Goal: Information Seeking & Learning: Learn about a topic

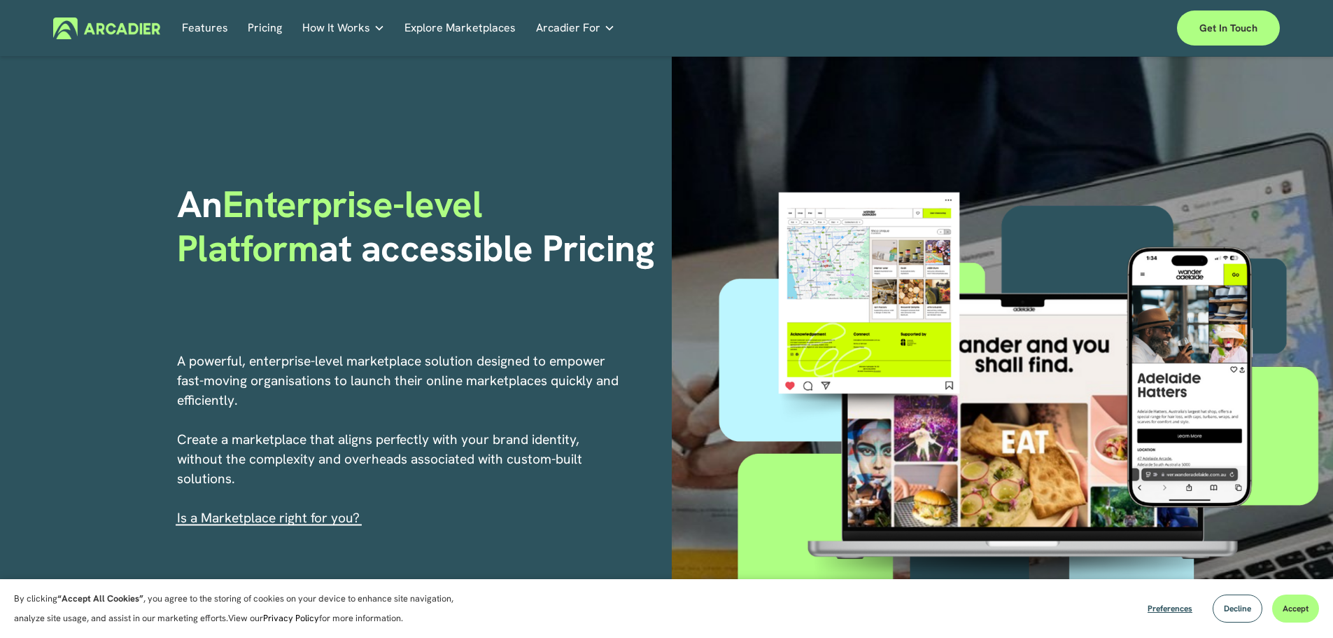
click at [1297, 601] on button "Accept" at bounding box center [1295, 608] width 47 height 28
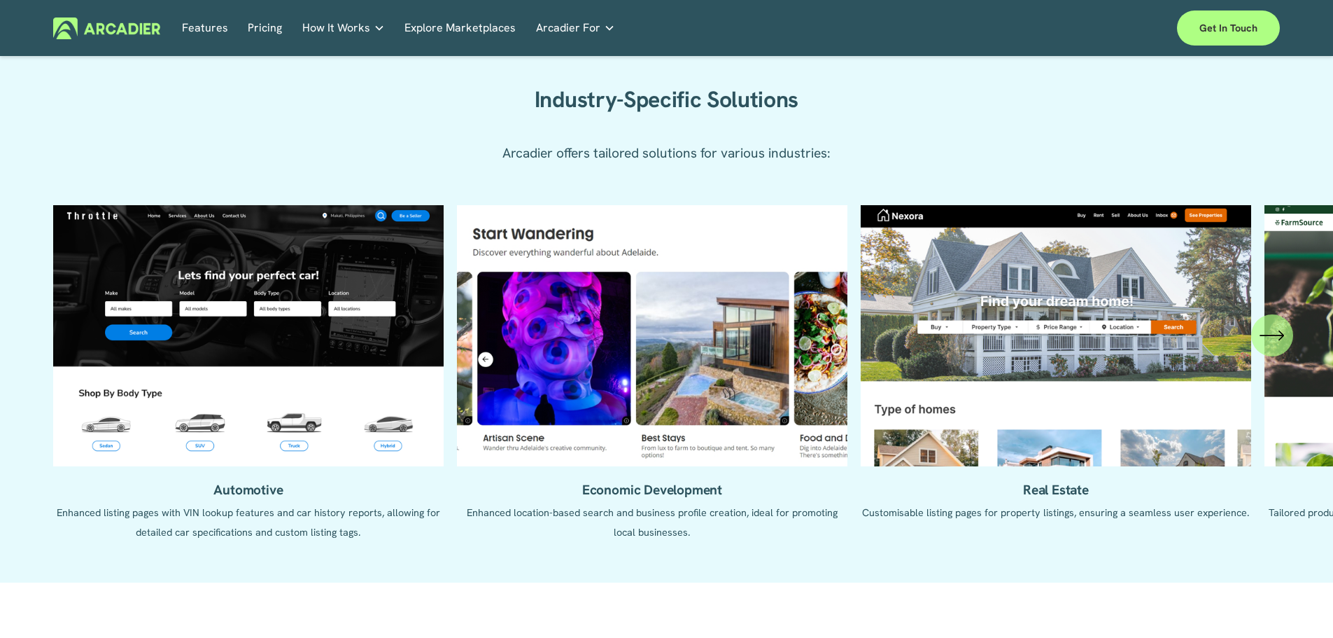
scroll to position [1330, 0]
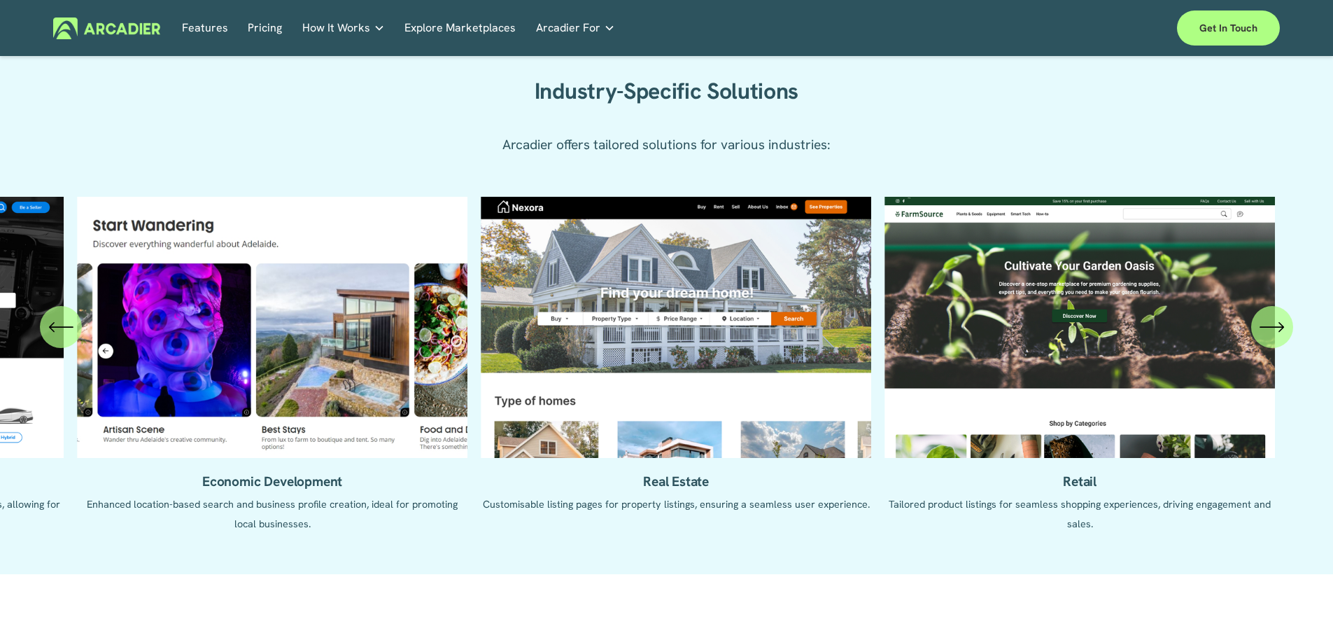
drag, startPoint x: 1035, startPoint y: 386, endPoint x: 518, endPoint y: 388, distance: 517.2
click at [512, 390] on ul "Automotive Enhanced listing pages with VIN lookup features and car history repo…" at bounding box center [666, 375] width 1227 height 356
drag, startPoint x: 772, startPoint y: 374, endPoint x: 761, endPoint y: 372, distance: 11.3
click at [761, 372] on ul "Automotive Enhanced listing pages with VIN lookup features and car history repo…" at bounding box center [666, 375] width 1227 height 356
drag, startPoint x: 885, startPoint y: 286, endPoint x: 1241, endPoint y: 288, distance: 356.3
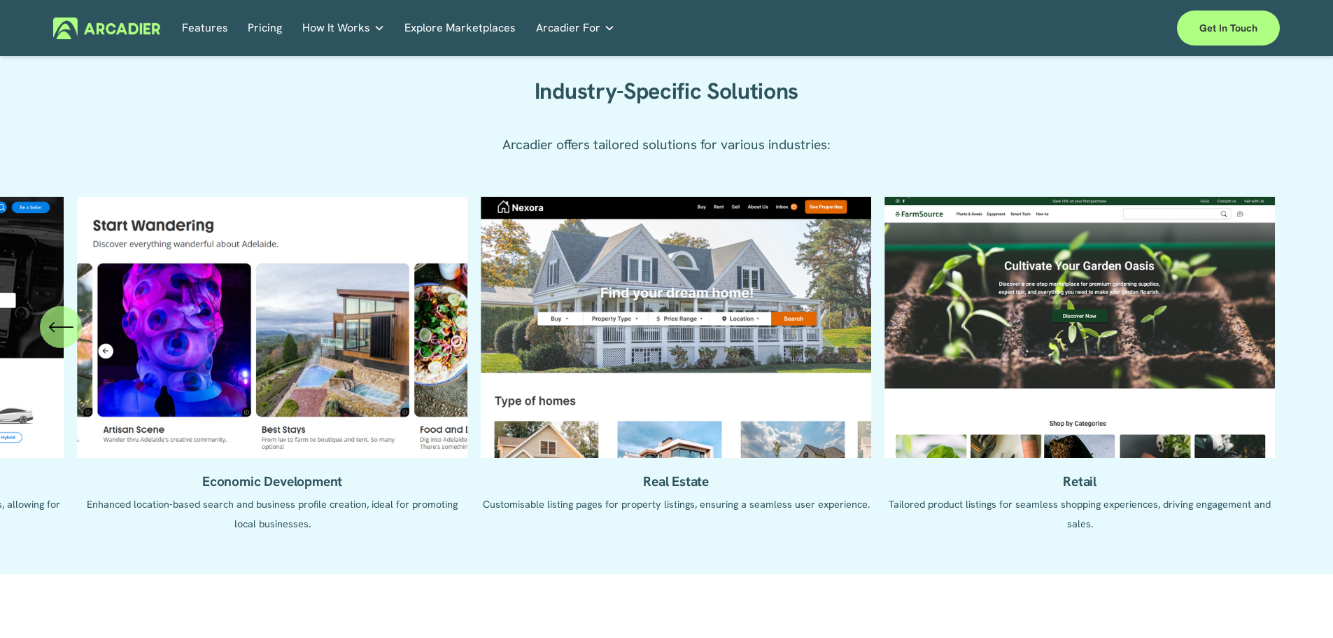
click at [1281, 295] on div "Automotive Enhanced listing pages with VIN lookup features and car history repo…" at bounding box center [666, 375] width 1333 height 356
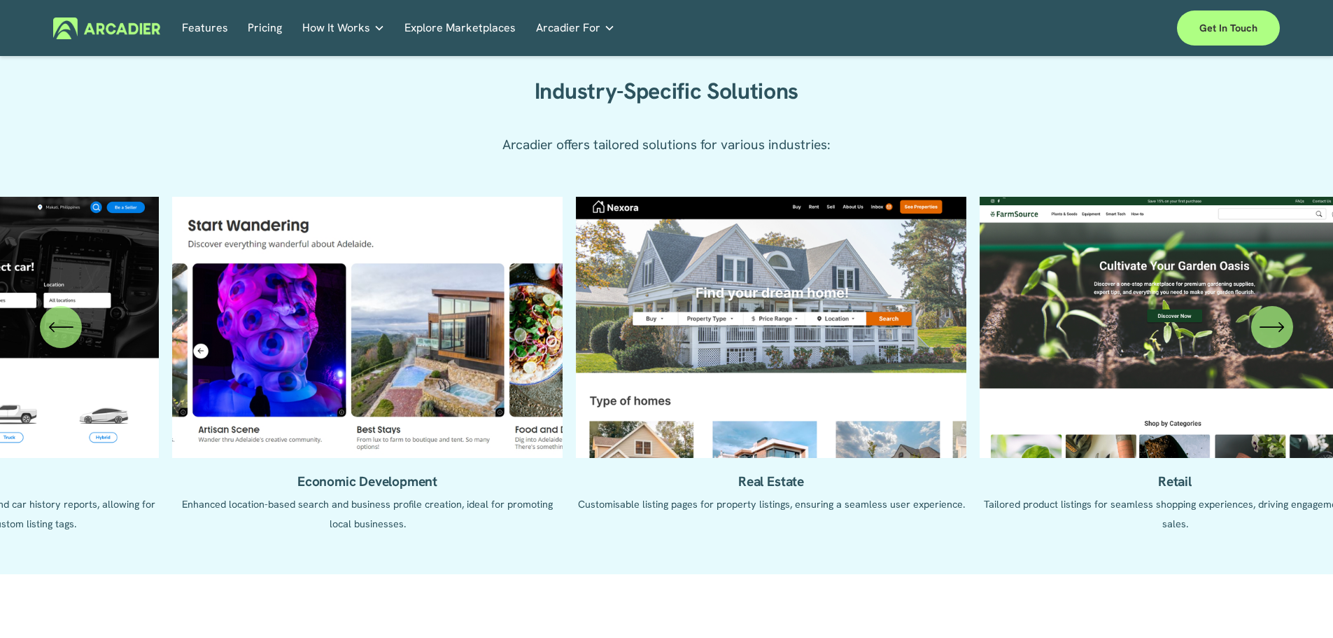
drag, startPoint x: 654, startPoint y: 284, endPoint x: 729, endPoint y: 289, distance: 75.1
click at [1043, 284] on ul "Automotive Enhanced listing pages with VIN lookup features and car history repo…" at bounding box center [666, 375] width 1227 height 356
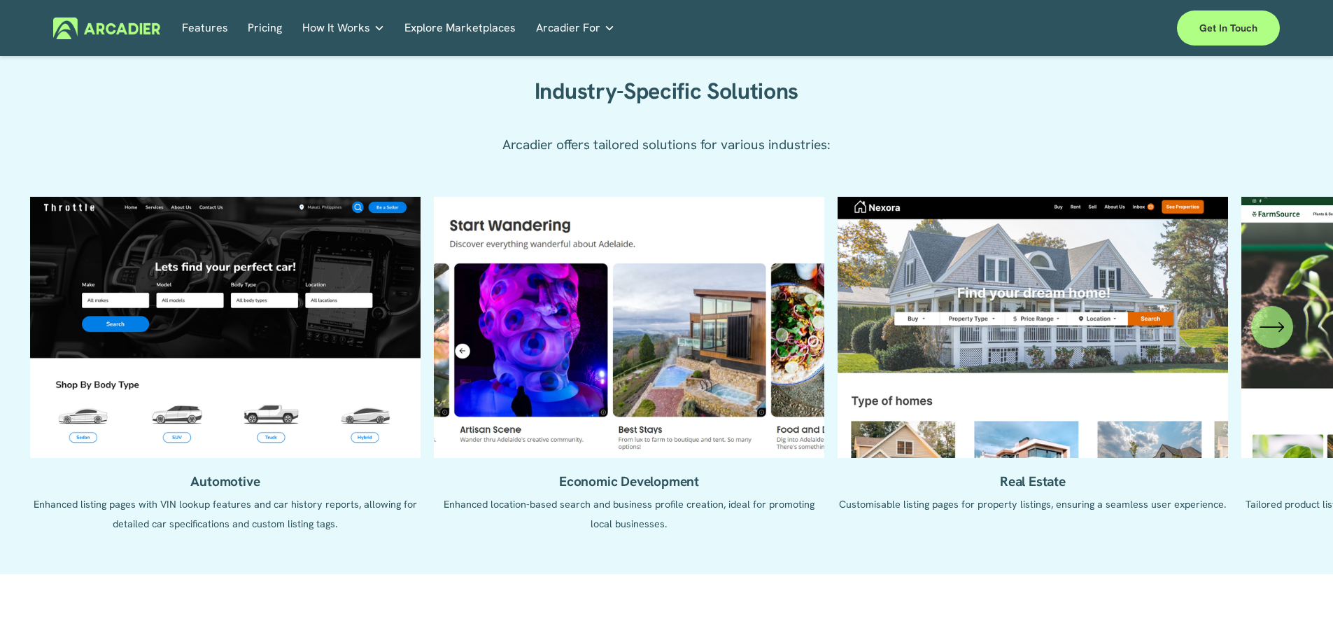
drag, startPoint x: 946, startPoint y: 289, endPoint x: 1006, endPoint y: 289, distance: 59.5
click at [1005, 289] on ul "Automotive Enhanced listing pages with VIN lookup features and car history repo…" at bounding box center [666, 375] width 1227 height 356
drag, startPoint x: 697, startPoint y: 279, endPoint x: 776, endPoint y: 279, distance: 79.1
click at [813, 279] on ul "Automotive Enhanced listing pages with VIN lookup features and car history repo…" at bounding box center [666, 375] width 1227 height 356
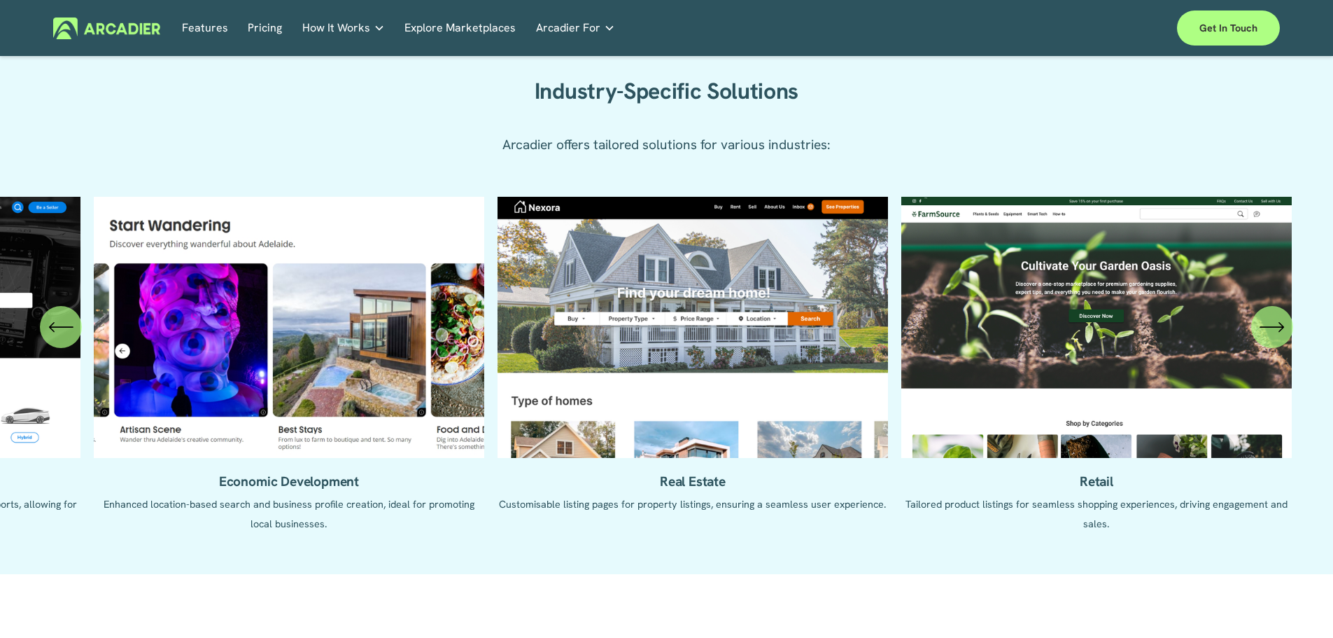
drag, startPoint x: 759, startPoint y: 279, endPoint x: 406, endPoint y: 267, distance: 353.7
click at [408, 281] on ul "Automotive Enhanced listing pages with VIN lookup features and car history repo…" at bounding box center [666, 375] width 1227 height 356
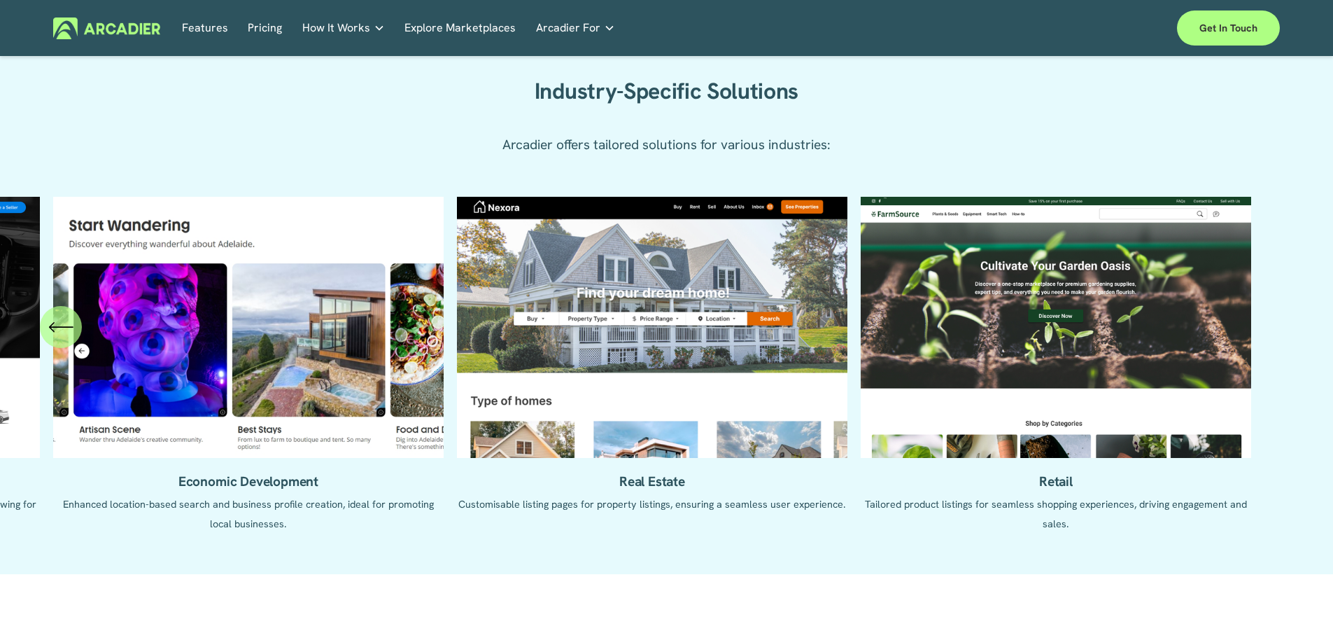
click at [202, 26] on link "Features" at bounding box center [205, 28] width 46 height 22
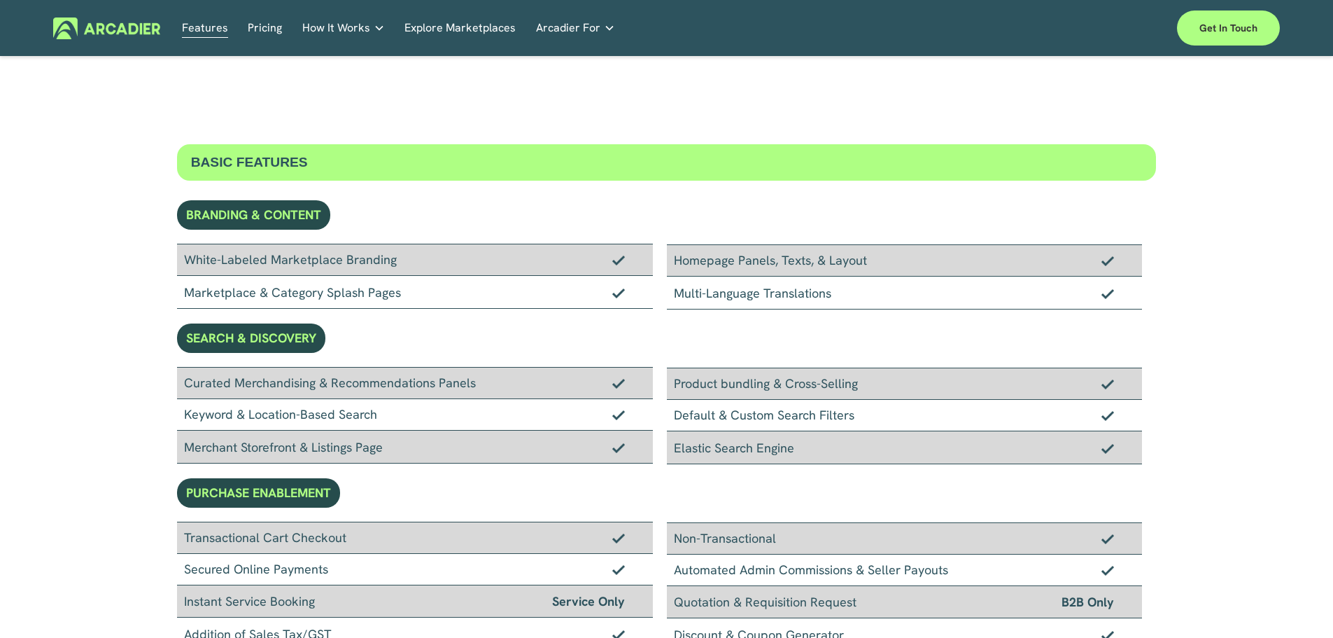
click at [272, 32] on link "Pricing" at bounding box center [265, 28] width 34 height 22
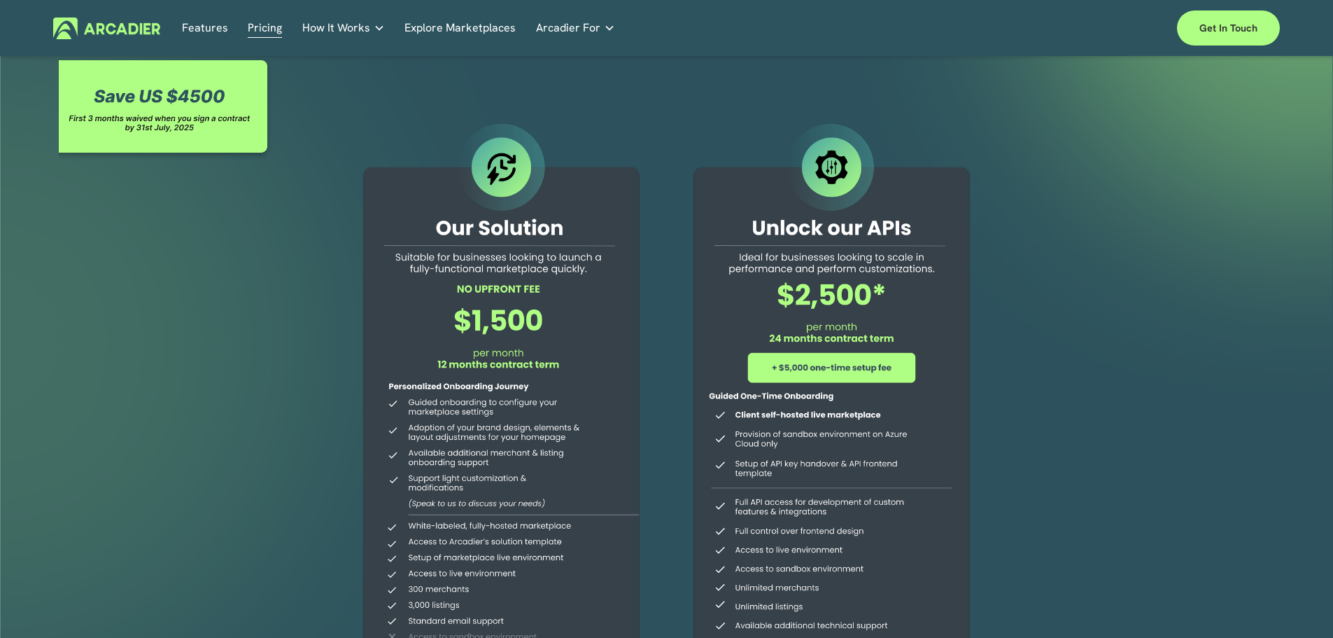
click at [270, 25] on link "Pricing" at bounding box center [265, 28] width 34 height 22
click at [453, 29] on link "Explore Marketplaces" at bounding box center [460, 28] width 111 height 22
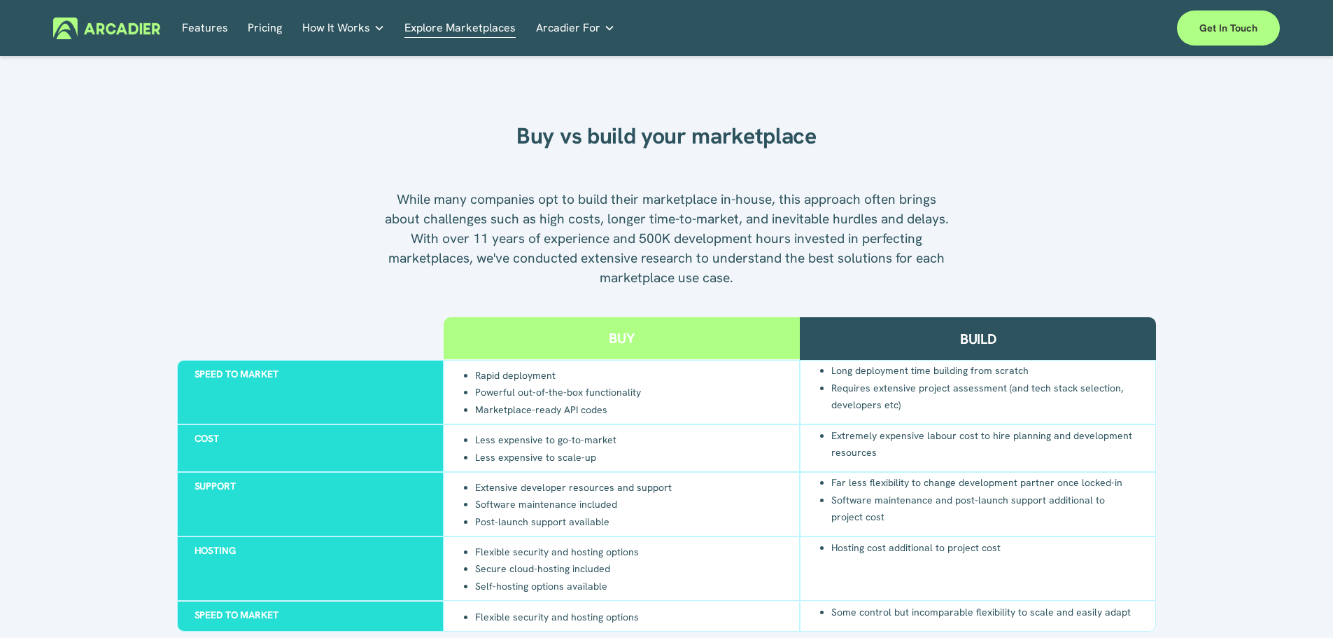
scroll to position [1330, 0]
